Goal: Task Accomplishment & Management: Complete application form

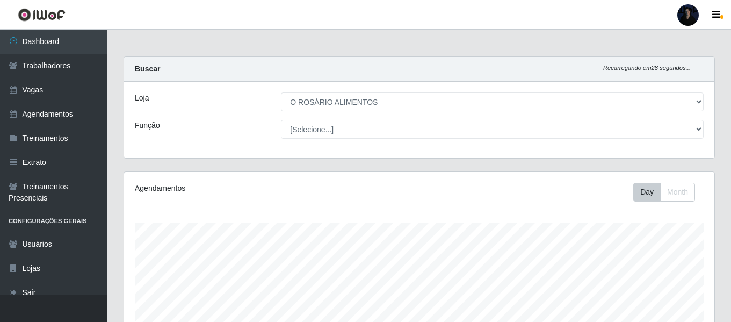
select select "349"
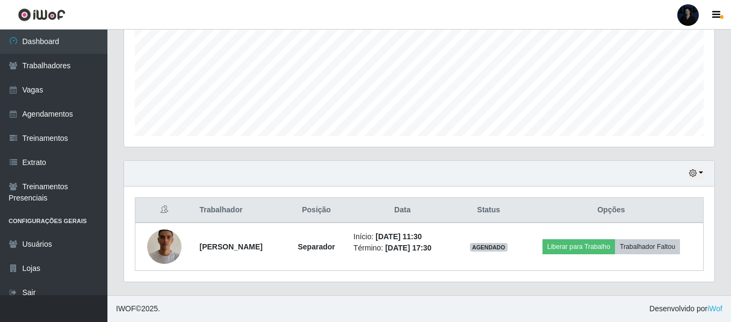
scroll to position [223, 590]
click at [683, 12] on div at bounding box center [688, 14] width 21 height 21
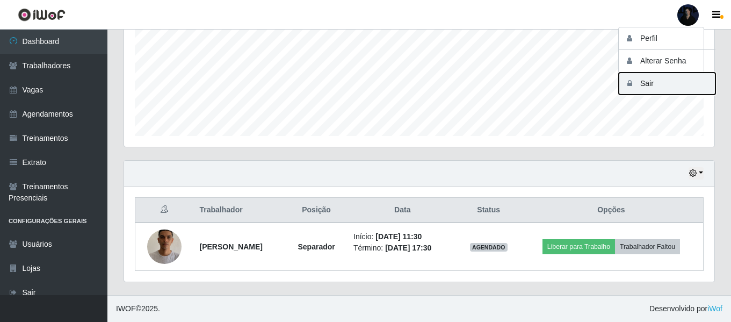
click at [644, 88] on button "Sair" at bounding box center [667, 84] width 97 height 22
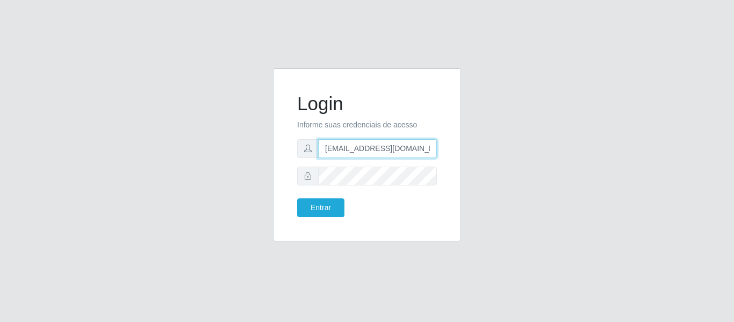
drag, startPoint x: 427, startPoint y: 143, endPoint x: 373, endPoint y: 146, distance: 54.3
click at [373, 146] on input "[EMAIL_ADDRESS][DOMAIN_NAME]" at bounding box center [377, 148] width 119 height 19
type input "[EMAIL_ADDRESS][DOMAIN_NAME]"
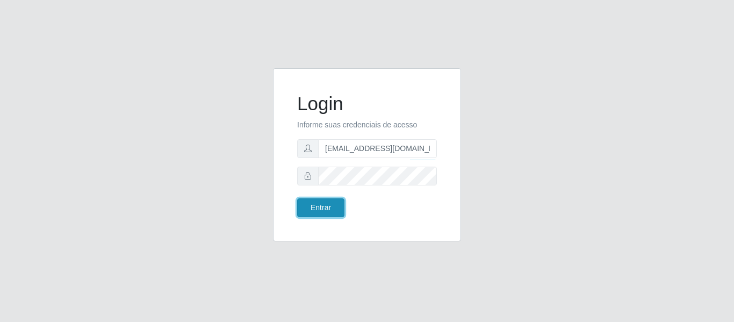
click at [311, 207] on button "Entrar" at bounding box center [320, 207] width 47 height 19
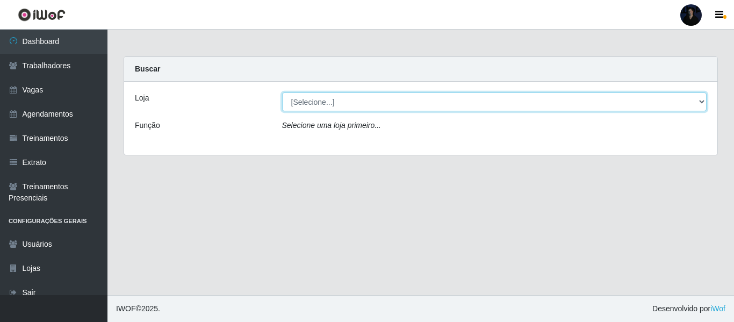
click at [325, 103] on select "[Selecione...] Hiper Queiroz - Alto da Conceição Hiper Queiroz - Boa Vista Hipe…" at bounding box center [494, 101] width 425 height 19
select select "513"
click at [282, 92] on select "[Selecione...] Hiper Queiroz - Alto da Conceição Hiper Queiroz - Boa Vista Hipe…" at bounding box center [494, 101] width 425 height 19
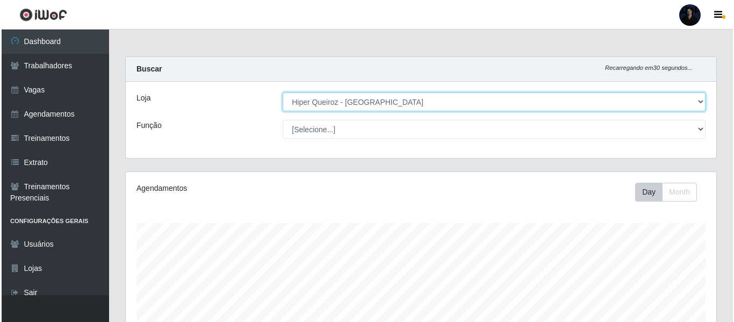
scroll to position [223, 590]
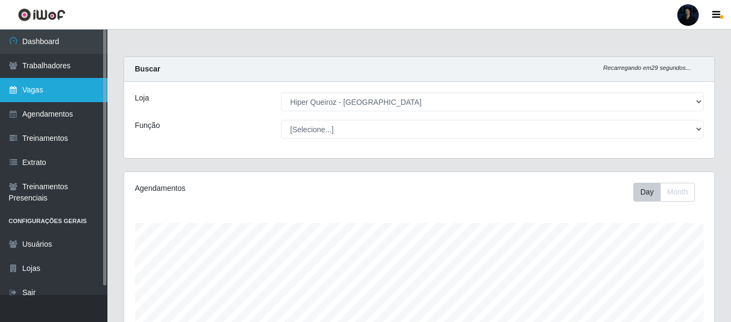
click at [59, 95] on link "Vagas" at bounding box center [53, 90] width 107 height 24
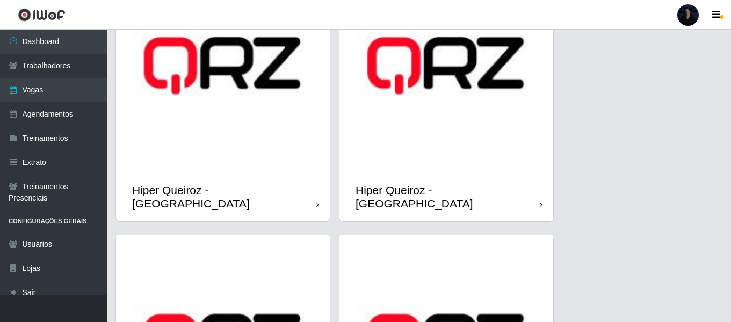
scroll to position [376, 0]
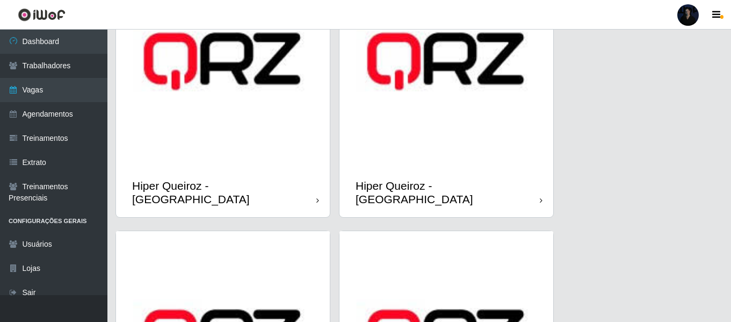
click at [193, 126] on img at bounding box center [223, 61] width 214 height 214
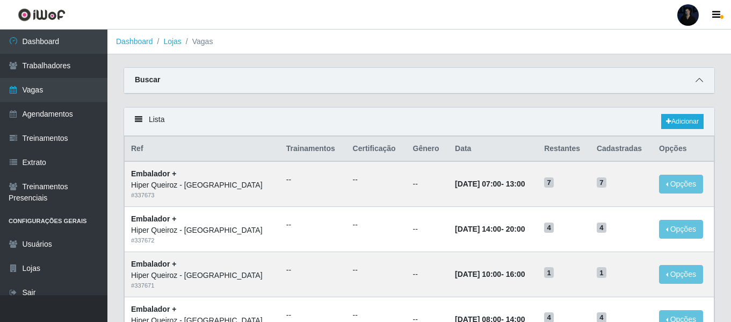
click at [700, 76] on span at bounding box center [699, 80] width 13 height 12
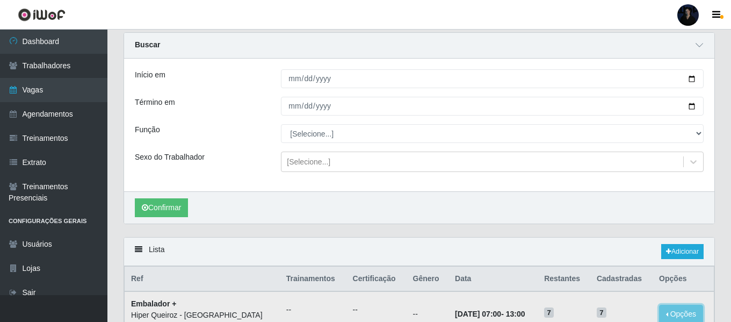
scroll to position [54, 0]
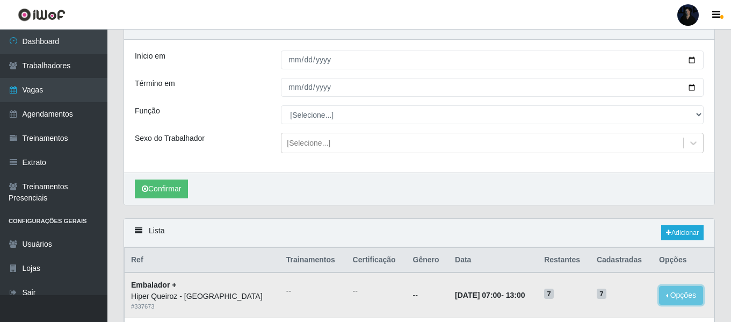
click at [676, 289] on button "Opções" at bounding box center [681, 295] width 44 height 19
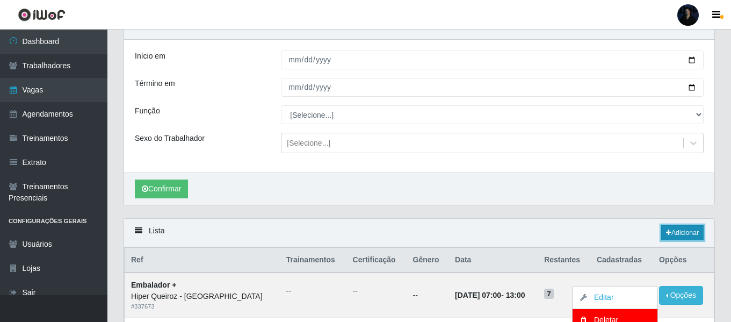
click at [678, 234] on link "Adicionar" at bounding box center [682, 232] width 42 height 15
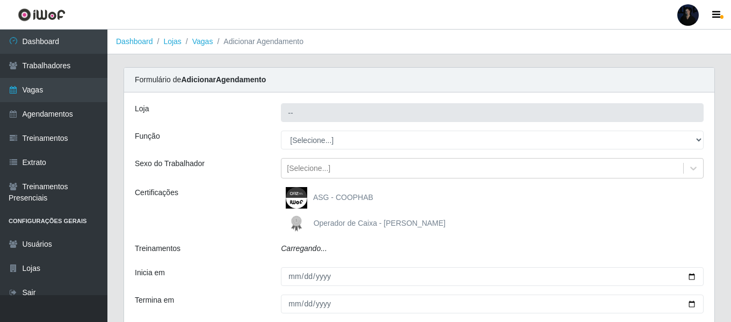
type input "Hiper Queiroz - [GEOGRAPHIC_DATA]"
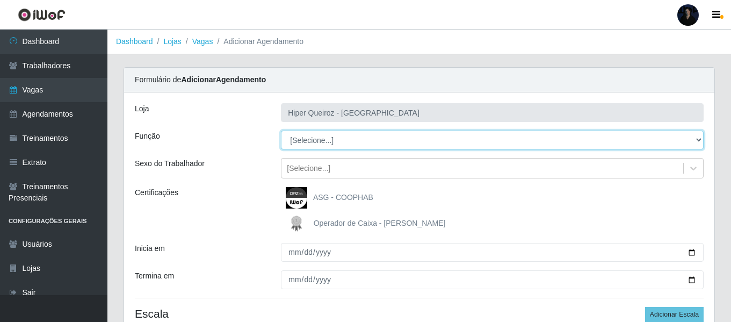
click at [291, 135] on select "[Selecione...] Embalador Embalador + Embalador ++" at bounding box center [492, 140] width 423 height 19
select select "1"
click at [281, 131] on select "[Selecione...] Embalador Embalador + Embalador ++" at bounding box center [492, 140] width 423 height 19
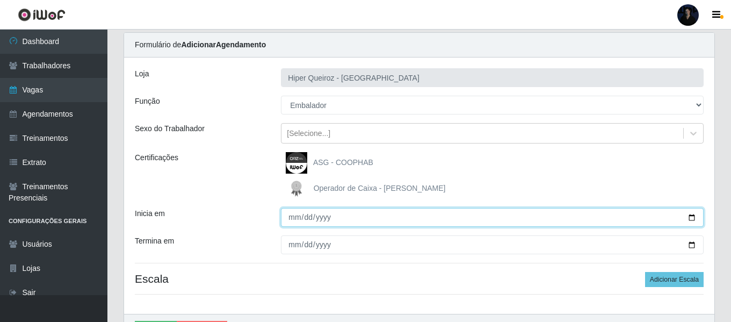
click at [687, 253] on div "Loja Hiper Queiroz - Macau Função [Selecione...] Embalador Embalador + Embalado…" at bounding box center [419, 185] width 590 height 256
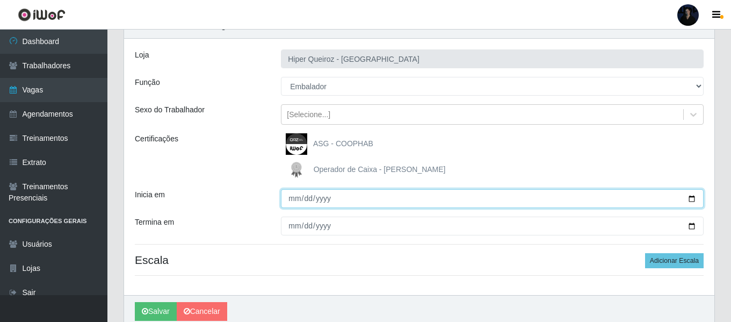
click at [695, 200] on input "Inicia em" at bounding box center [492, 198] width 423 height 19
type input "2025-08-27"
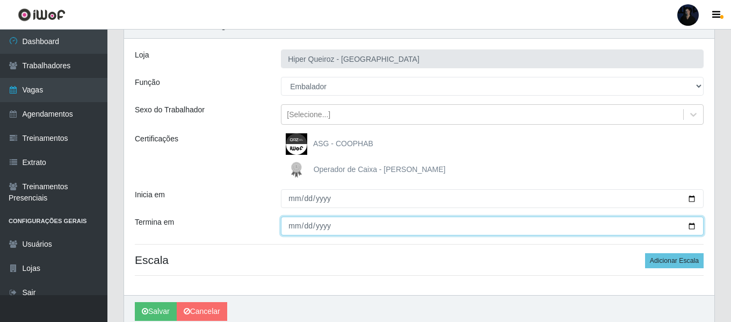
click at [691, 226] on input "Termina em" at bounding box center [492, 226] width 423 height 19
type input "2025-08-27"
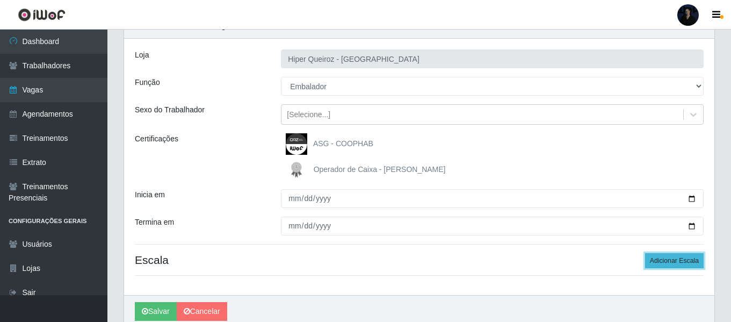
click at [654, 261] on button "Adicionar Escala" at bounding box center [674, 260] width 59 height 15
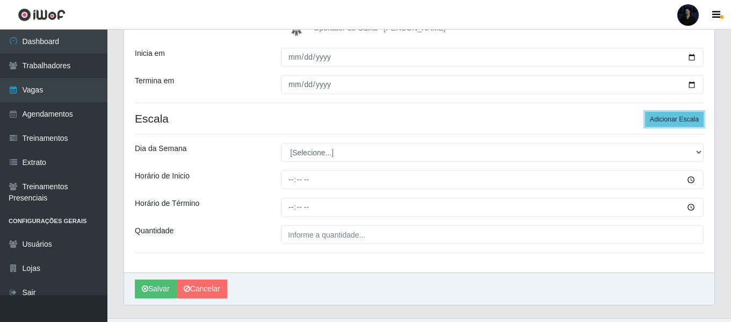
scroll to position [218, 0]
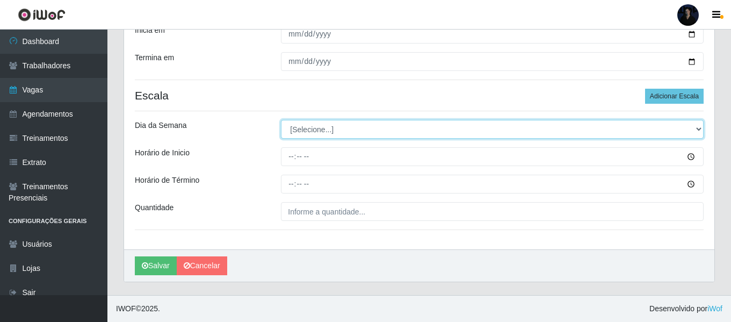
click at [295, 132] on select "[Selecione...] Segunda Terça Quarta Quinta Sexta Sábado Domingo" at bounding box center [492, 129] width 423 height 19
select select "3"
click at [281, 120] on select "[Selecione...] Segunda Terça Quarta Quinta Sexta Sábado Domingo" at bounding box center [492, 129] width 423 height 19
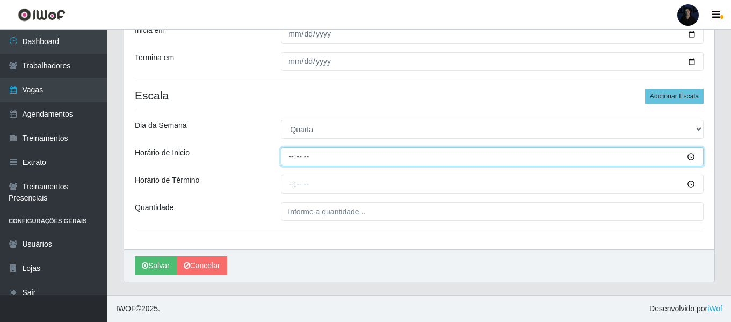
click at [291, 162] on input "Horário de Inicio" at bounding box center [492, 156] width 423 height 19
type input "15:00"
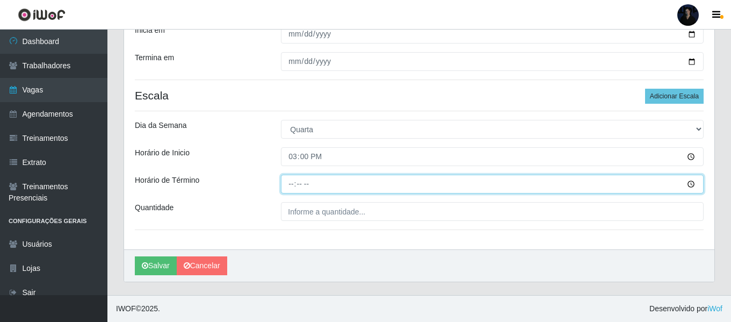
click at [292, 183] on input "Horário de Término" at bounding box center [492, 184] width 423 height 19
type input "21:00"
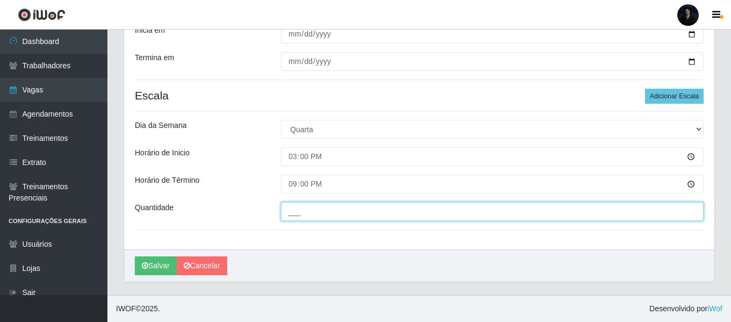
click at [290, 214] on input "___" at bounding box center [492, 211] width 423 height 19
type input "1__"
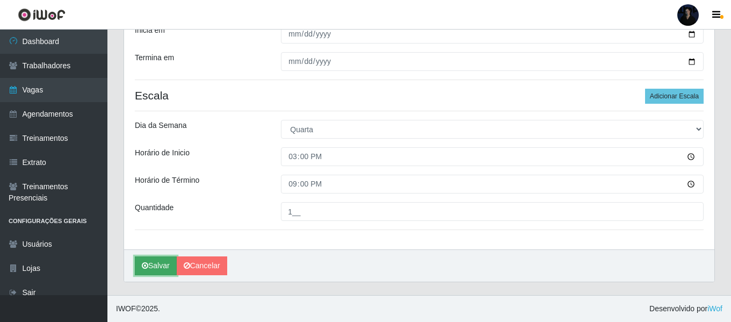
click at [152, 270] on button "Salvar" at bounding box center [156, 265] width 42 height 19
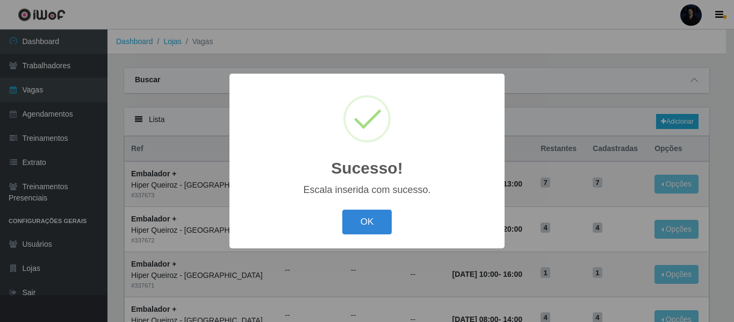
click at [365, 234] on button "OK" at bounding box center [367, 222] width 50 height 25
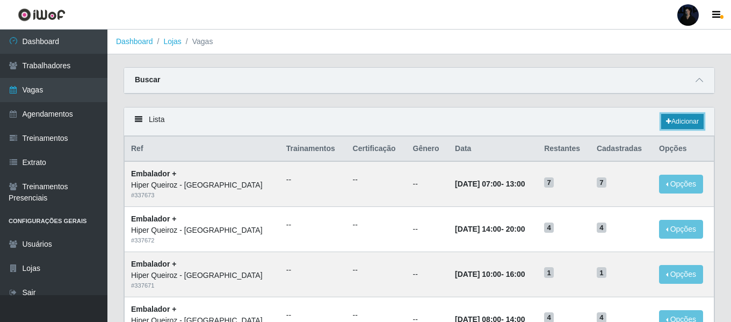
click at [679, 116] on link "Adicionar" at bounding box center [682, 121] width 42 height 15
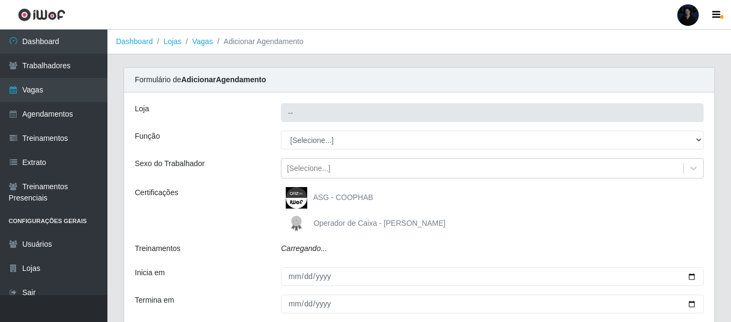
type input "Hiper Queiroz - [GEOGRAPHIC_DATA]"
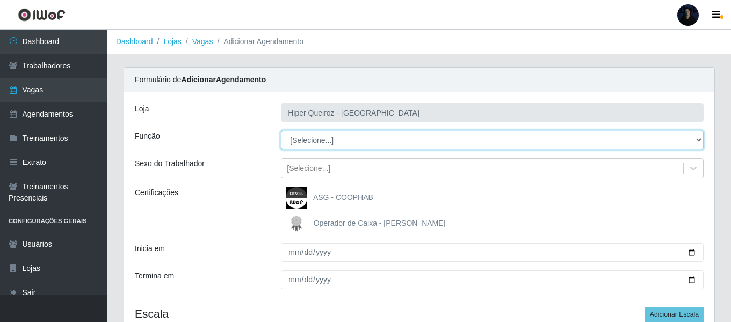
click at [701, 140] on select "[Selecione...] Embalador Embalador + Embalador ++" at bounding box center [492, 140] width 423 height 19
select select "1"
click at [281, 131] on select "[Selecione...] Embalador Embalador + Embalador ++" at bounding box center [492, 140] width 423 height 19
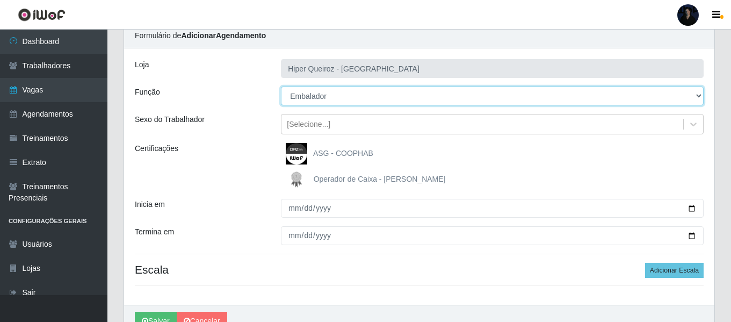
scroll to position [99, 0]
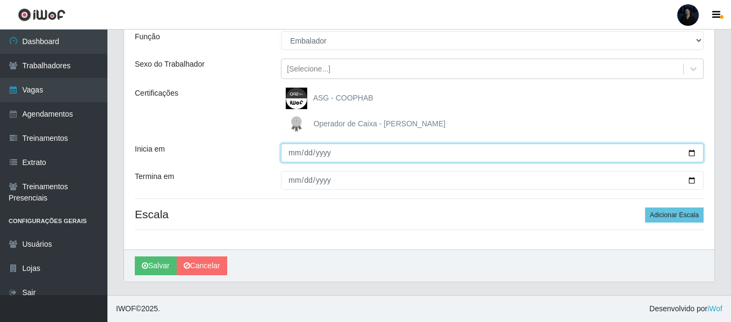
click at [691, 152] on input "Inicia em" at bounding box center [492, 152] width 423 height 19
type input "2025-08-28"
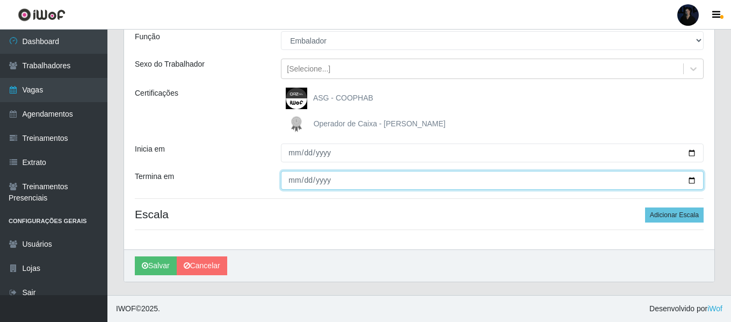
click at [689, 181] on input "Termina em" at bounding box center [492, 180] width 423 height 19
type input "2025-08-28"
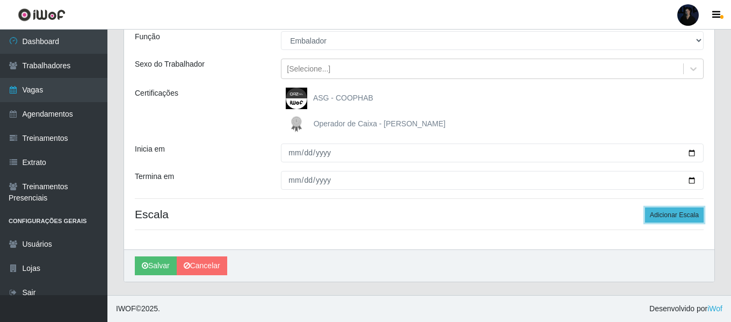
click at [656, 213] on button "Adicionar Escala" at bounding box center [674, 214] width 59 height 15
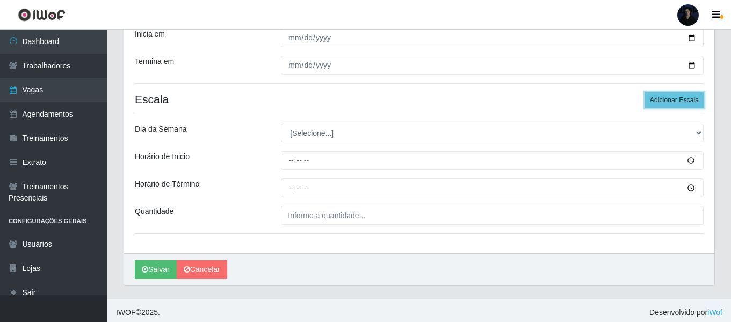
scroll to position [218, 0]
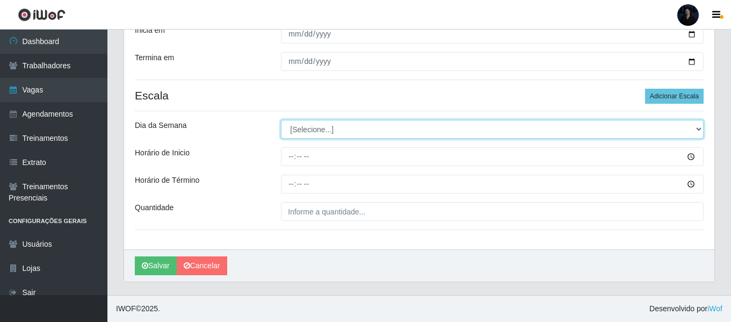
click at [315, 126] on select "[Selecione...] Segunda Terça Quarta Quinta Sexta Sábado Domingo" at bounding box center [492, 129] width 423 height 19
click at [343, 134] on select "[Selecione...] Segunda Terça Quarta Quinta Sexta Sábado Domingo" at bounding box center [492, 129] width 423 height 19
select select "4"
click at [281, 120] on select "[Selecione...] Segunda Terça Quarta Quinta Sexta Sábado Domingo" at bounding box center [492, 129] width 423 height 19
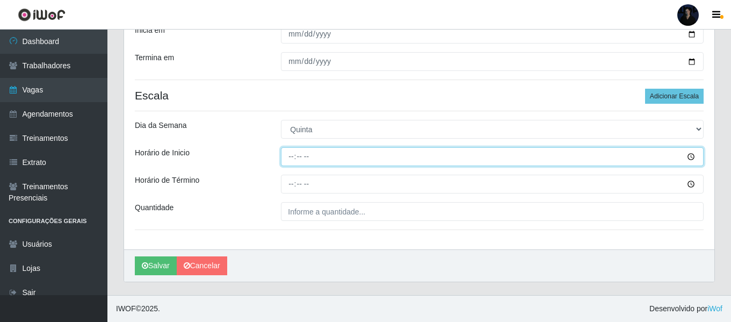
click at [291, 150] on input "Horário de Inicio" at bounding box center [492, 156] width 423 height 19
type input "14:00"
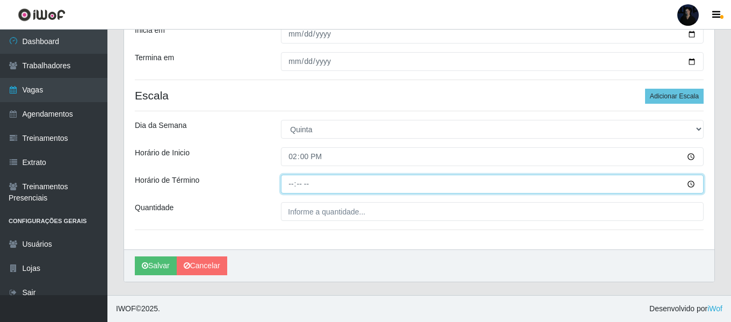
click at [294, 182] on input "Horário de Término" at bounding box center [492, 184] width 423 height 19
type input "20:00"
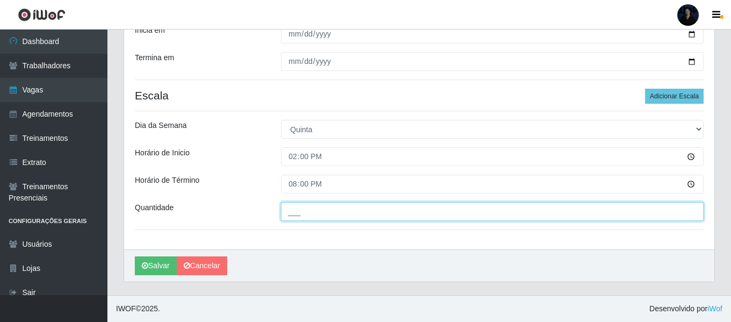
click at [289, 215] on input "___" at bounding box center [492, 211] width 423 height 19
type input "2__"
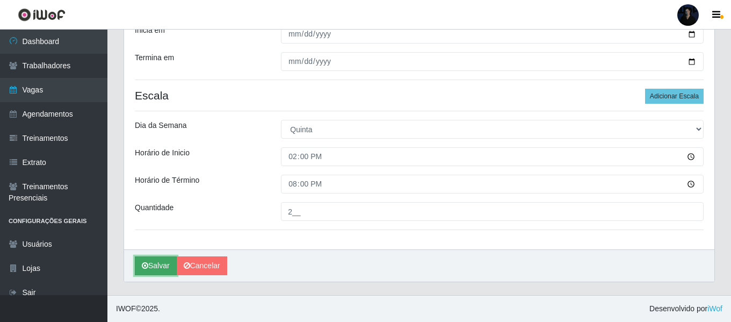
click at [152, 260] on button "Salvar" at bounding box center [156, 265] width 42 height 19
